Goal: Communication & Community: Participate in discussion

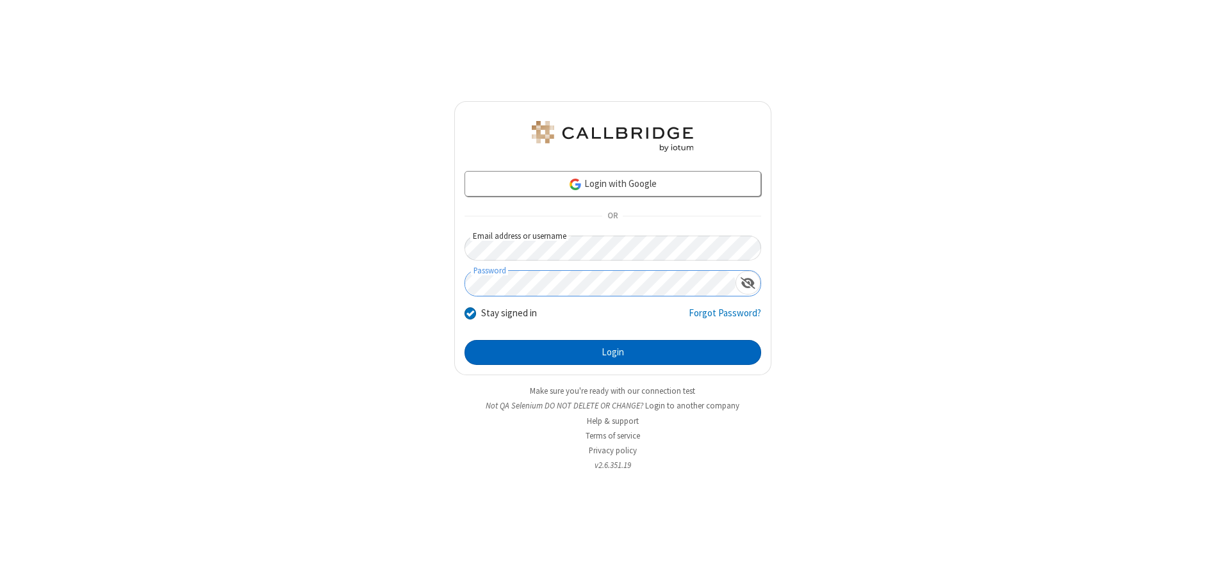
click at [612, 352] on button "Login" at bounding box center [612, 353] width 297 height 26
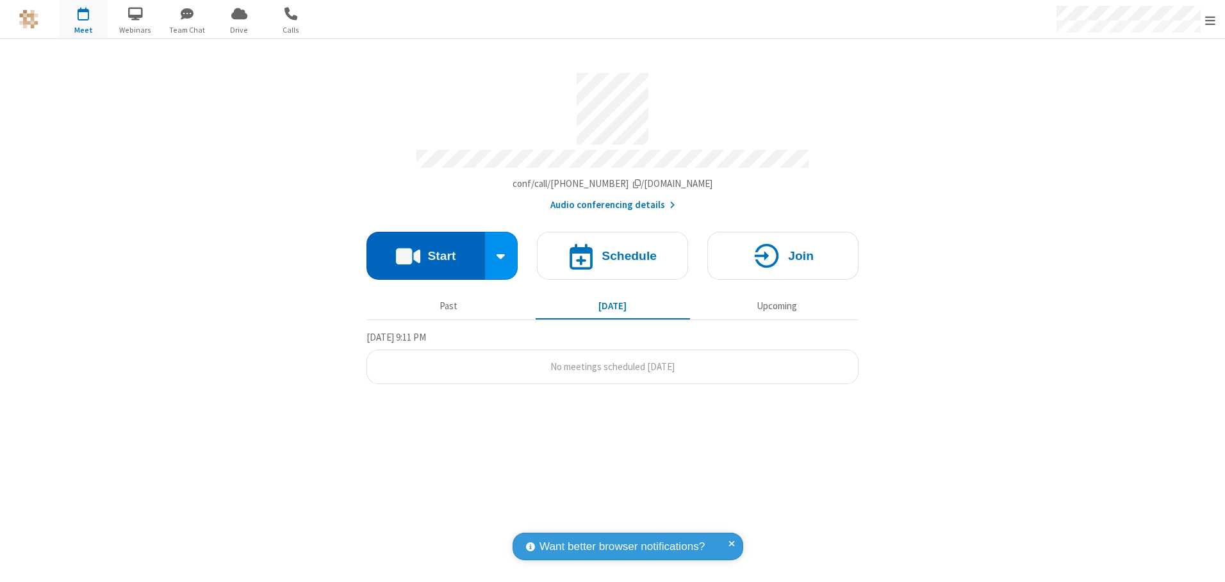
click at [425, 251] on button "Start" at bounding box center [425, 256] width 118 height 48
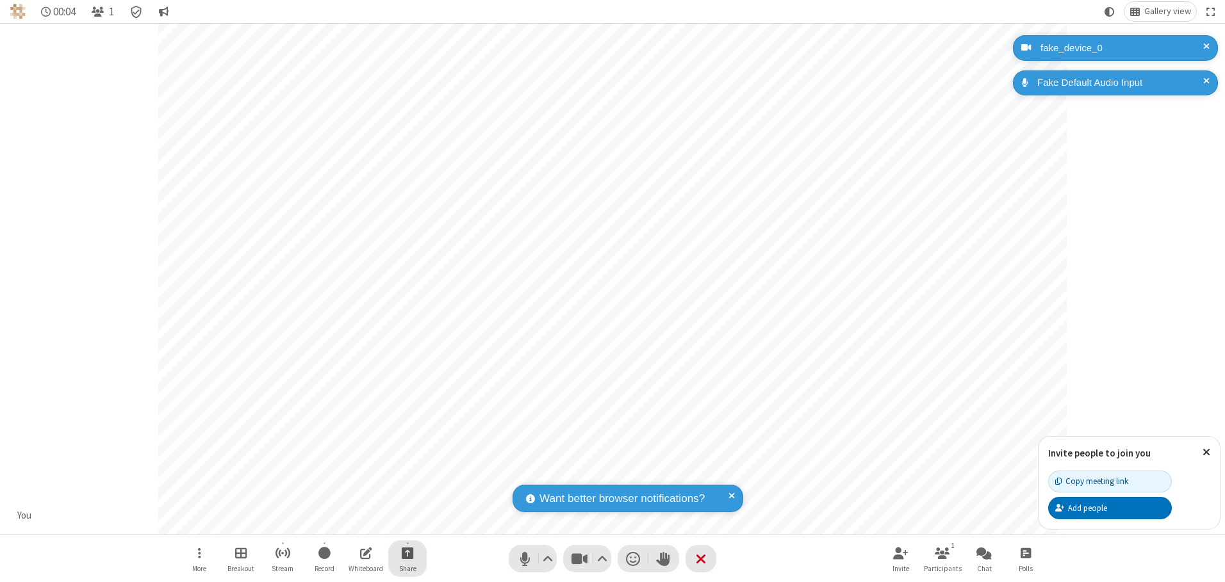
click at [407, 553] on span "Start sharing" at bounding box center [408, 553] width 12 height 16
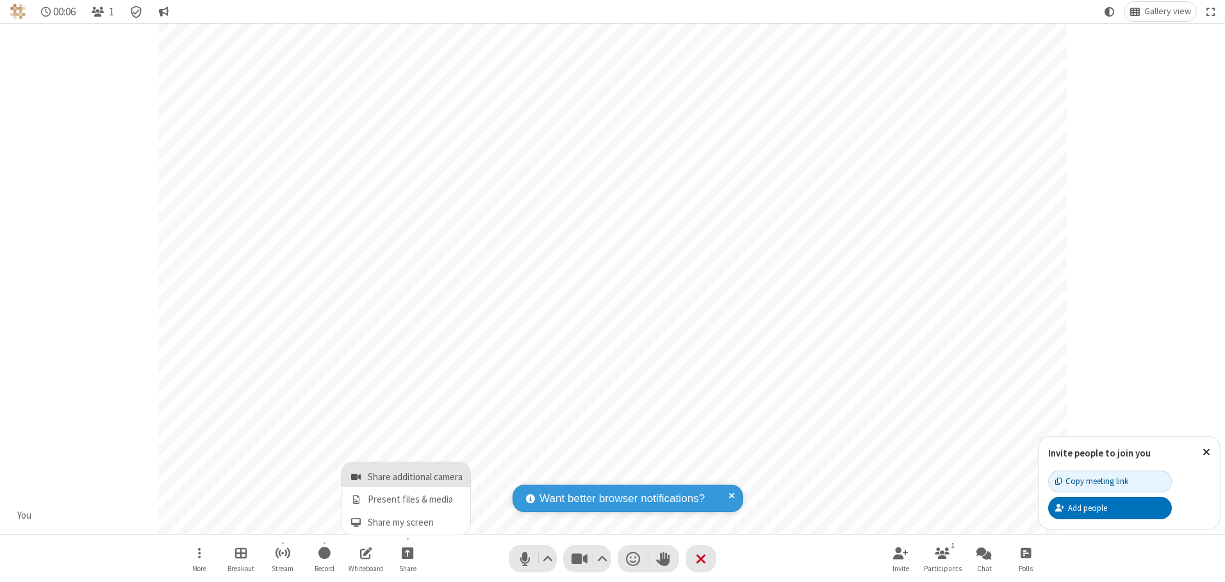
click at [407, 475] on span "Share additional camera" at bounding box center [415, 477] width 95 height 11
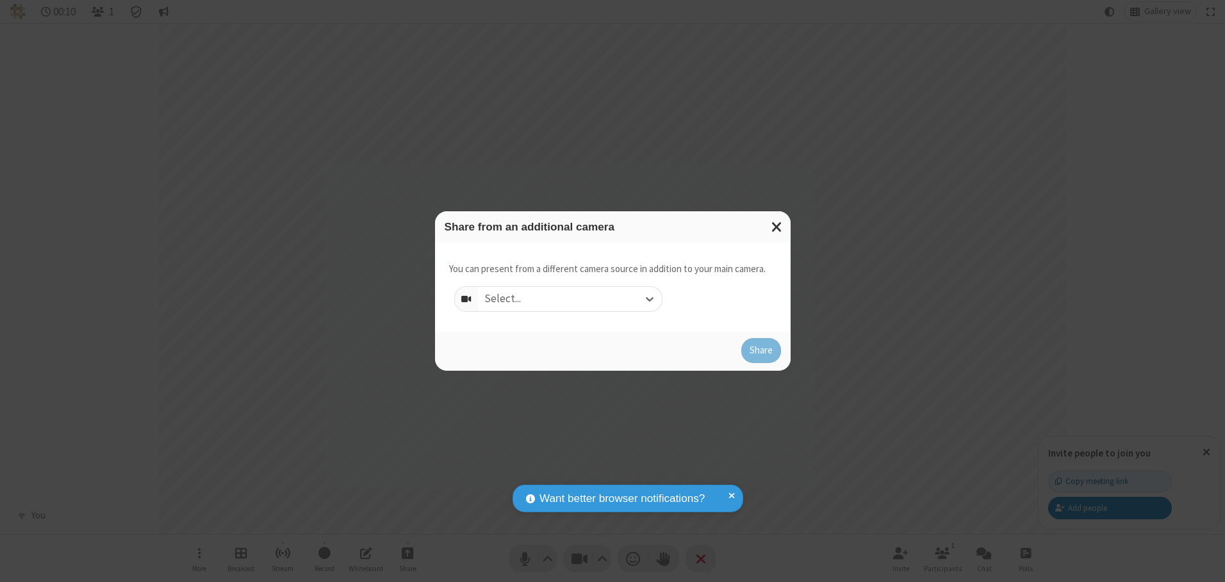
click at [569, 298] on div "Select..." at bounding box center [570, 299] width 184 height 24
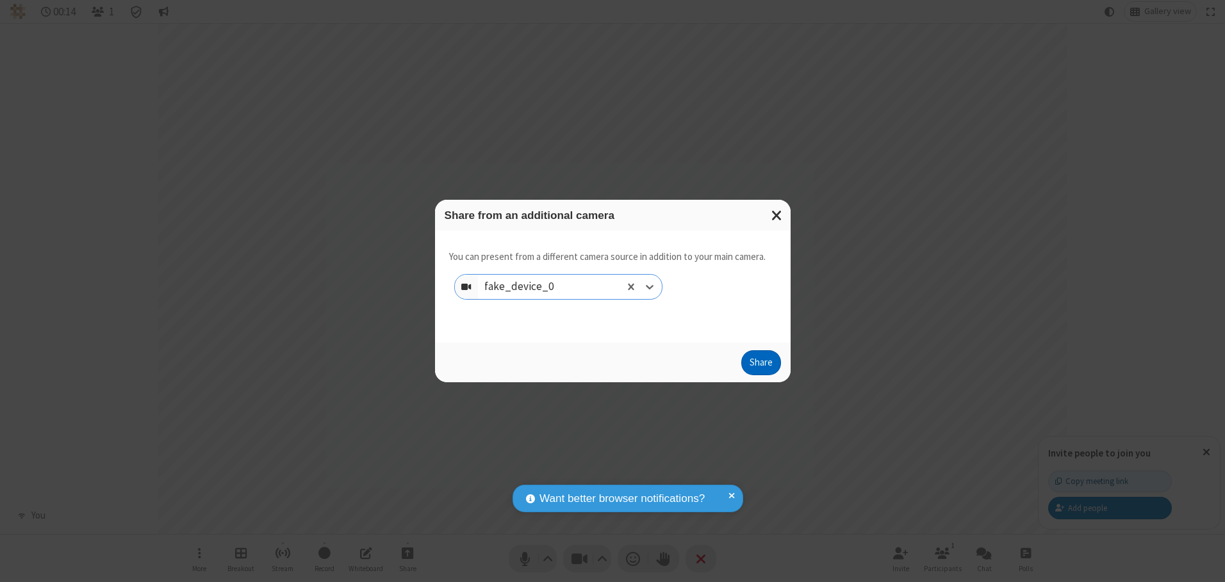
click at [760, 366] on button "Share" at bounding box center [761, 363] width 40 height 26
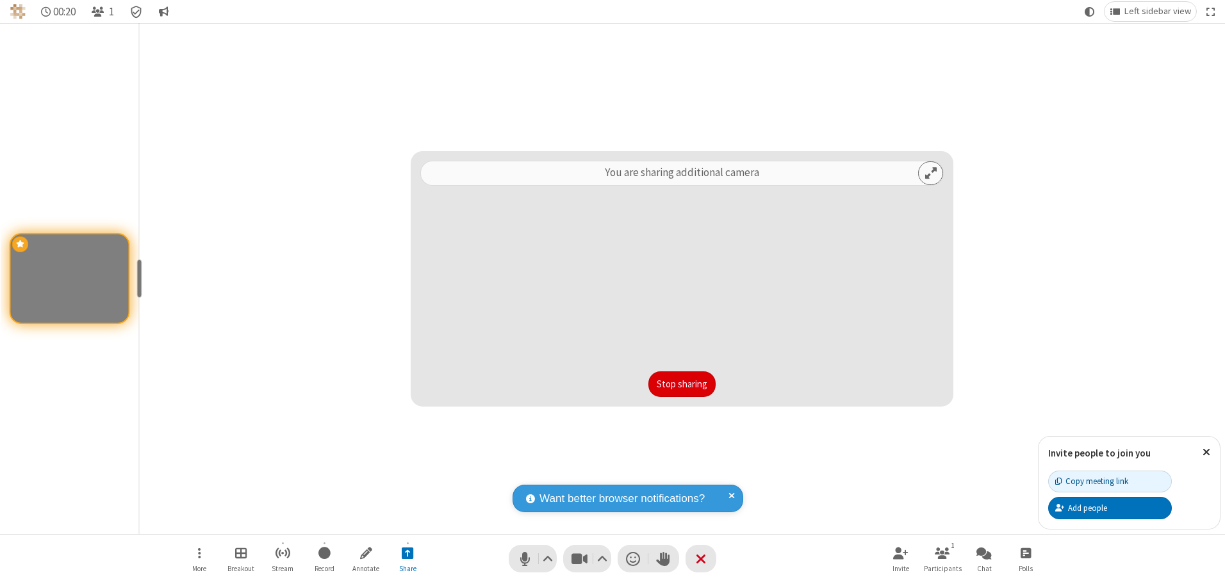
click at [681, 384] on button "Stop sharing" at bounding box center [681, 384] width 67 height 26
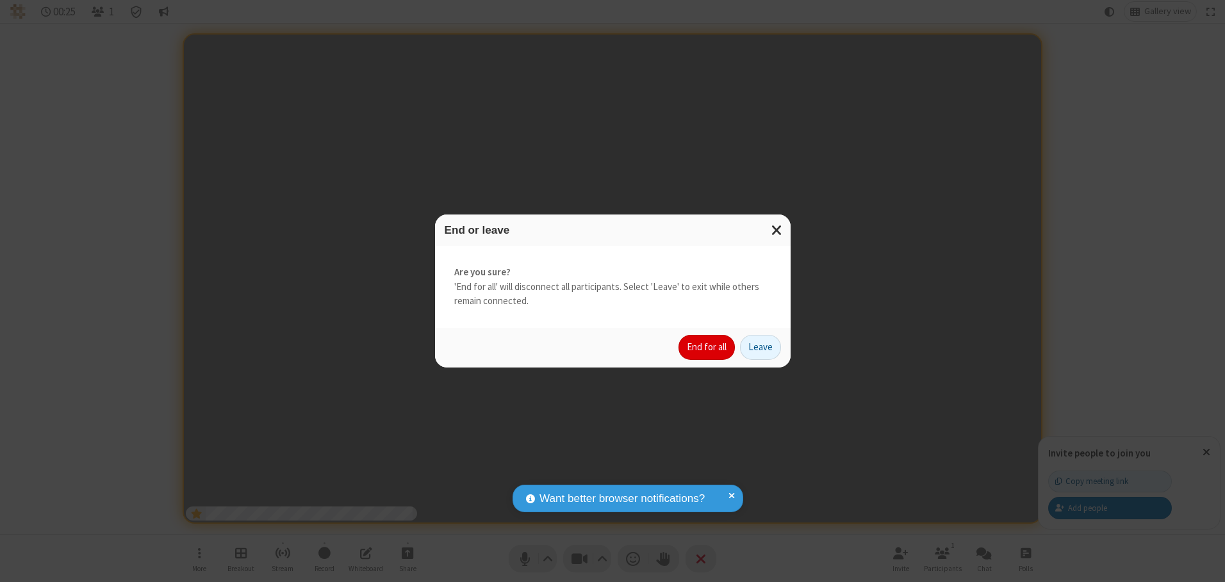
click at [707, 347] on button "End for all" at bounding box center [706, 348] width 56 height 26
